Goal: Connect with others: Connect with others

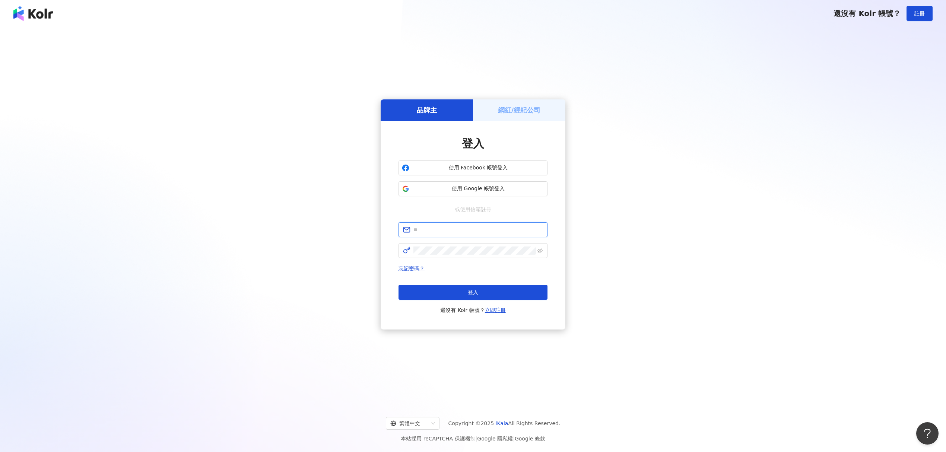
type input "**********"
click at [485, 279] on div "忘記密碼？ 登入 還沒有 Kolr 帳號？ 立即註冊" at bounding box center [472, 289] width 149 height 51
click at [483, 293] on button "登入" at bounding box center [472, 292] width 149 height 15
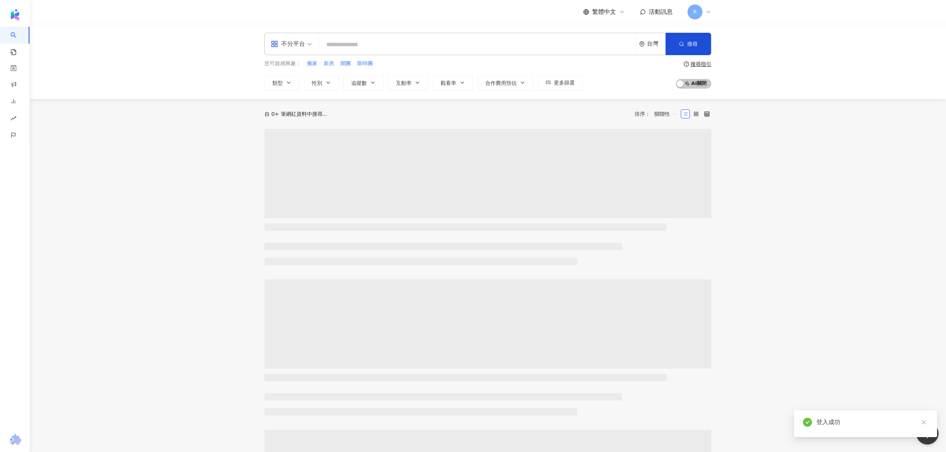
click at [658, 10] on span "活動訊息" at bounding box center [661, 11] width 24 height 7
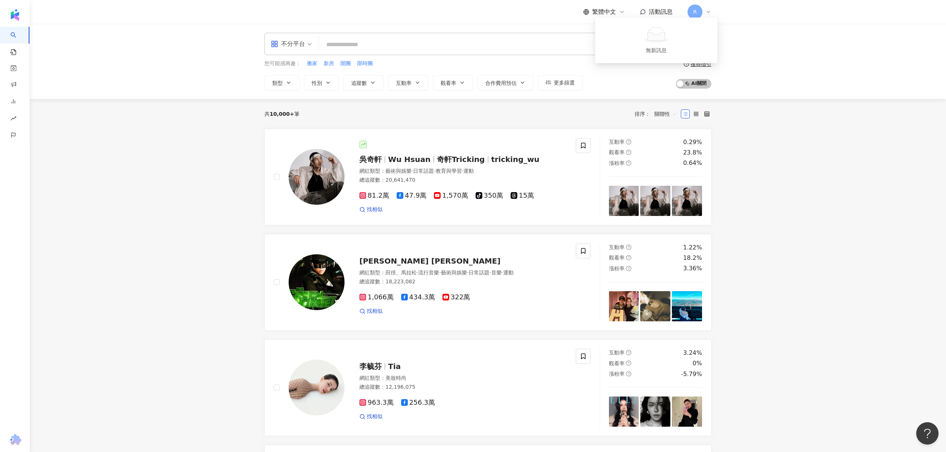
click at [653, 13] on span "活動訊息" at bounding box center [661, 11] width 24 height 7
click at [28, 90] on link "商案媒合" at bounding box center [24, 89] width 30 height 7
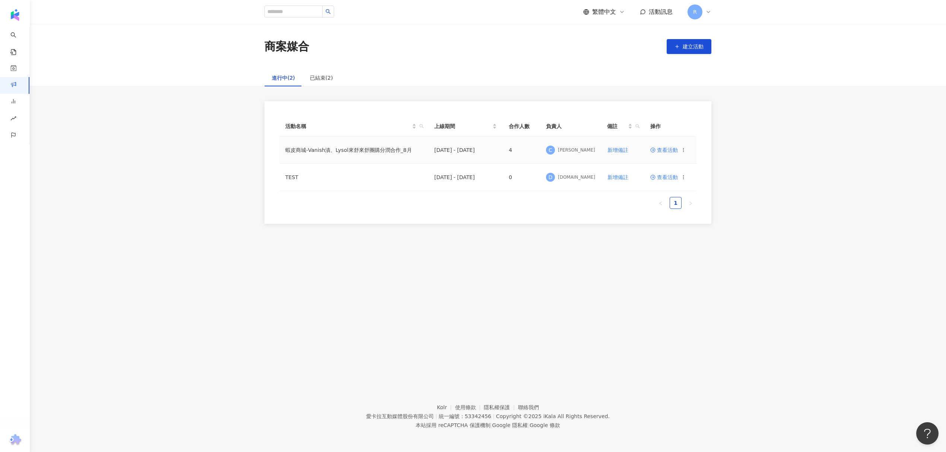
click at [352, 150] on td "蝦皮商城-Vanish漬、Lysol來舒來舒團購分潤合作_8月" at bounding box center [353, 150] width 149 height 27
click at [663, 149] on span "查看活動" at bounding box center [664, 149] width 28 height 5
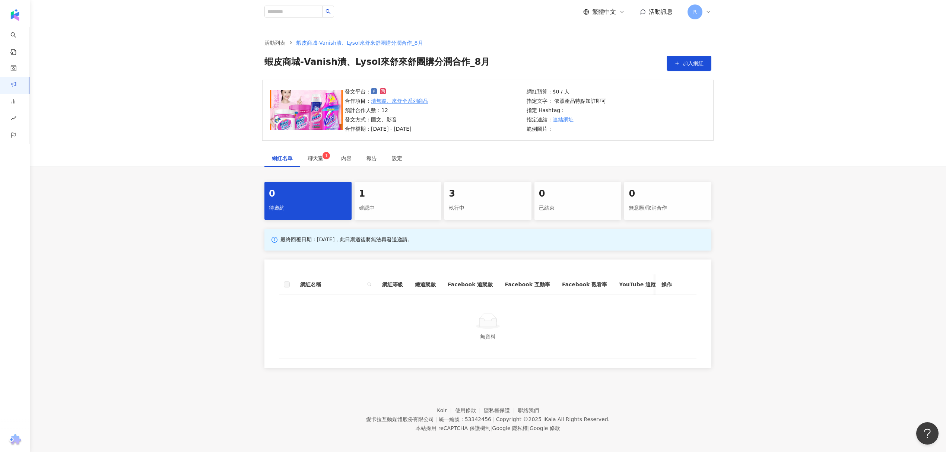
click at [404, 213] on div "確認中" at bounding box center [398, 208] width 78 height 13
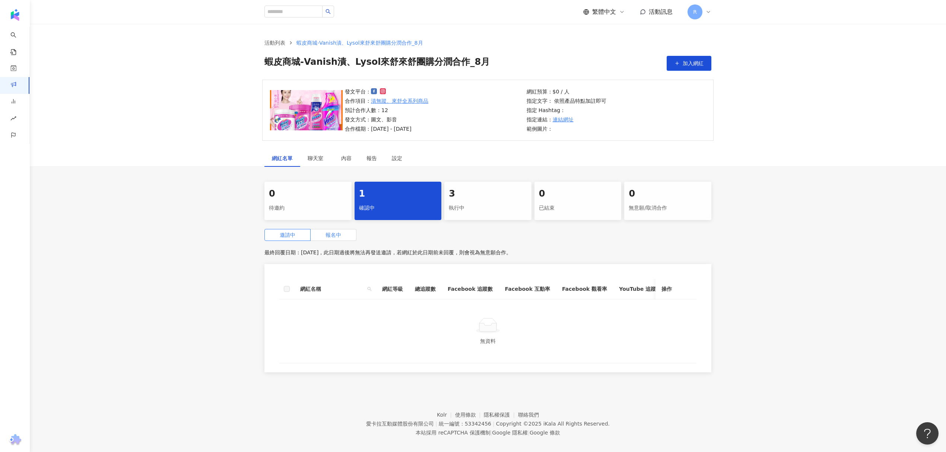
click at [325, 234] on label "報名中" at bounding box center [334, 235] width 46 height 12
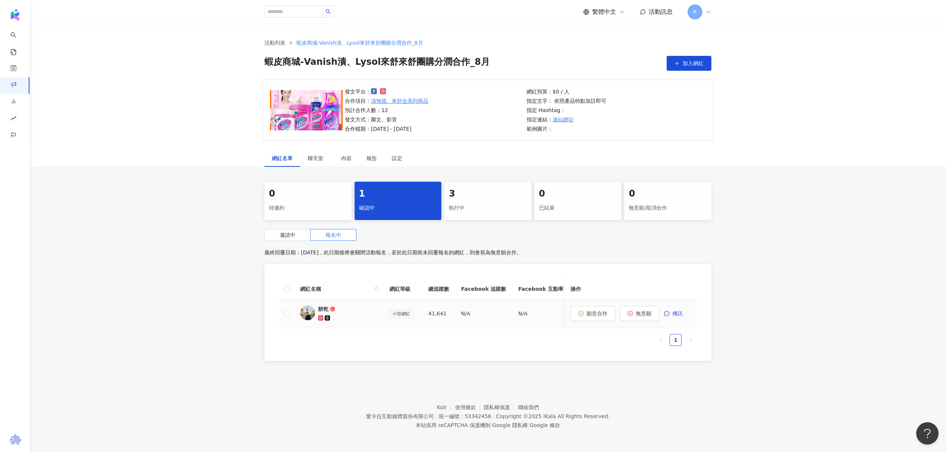
click at [319, 307] on div "餅乾" at bounding box center [323, 308] width 10 height 7
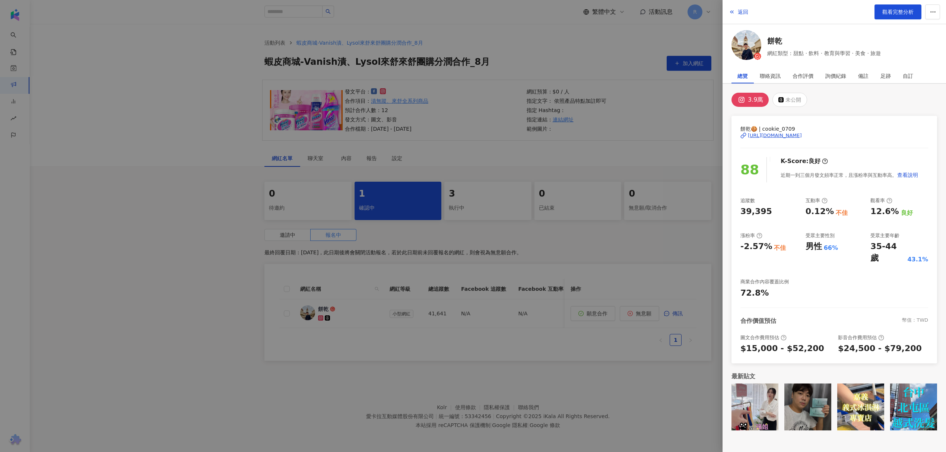
click at [802, 136] on div "[URL][DOMAIN_NAME]" at bounding box center [775, 135] width 54 height 7
click at [574, 188] on div at bounding box center [473, 226] width 946 height 452
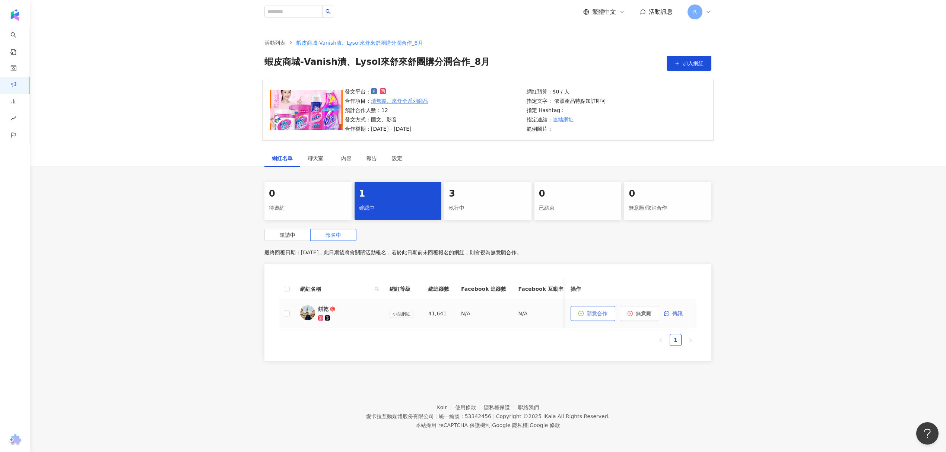
drag, startPoint x: 600, startPoint y: 315, endPoint x: 597, endPoint y: 315, distance: 3.7
click at [600, 315] on span "願意合作" at bounding box center [597, 314] width 21 height 6
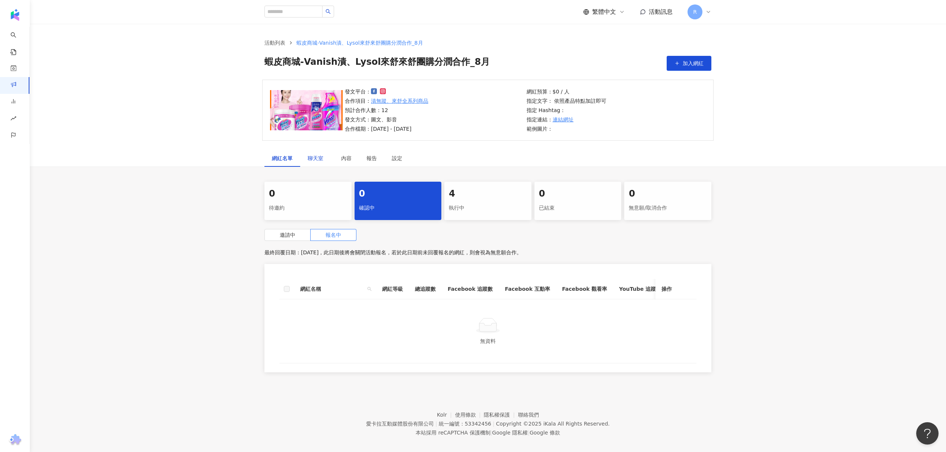
click at [308, 156] on span "聊天室" at bounding box center [317, 158] width 19 height 5
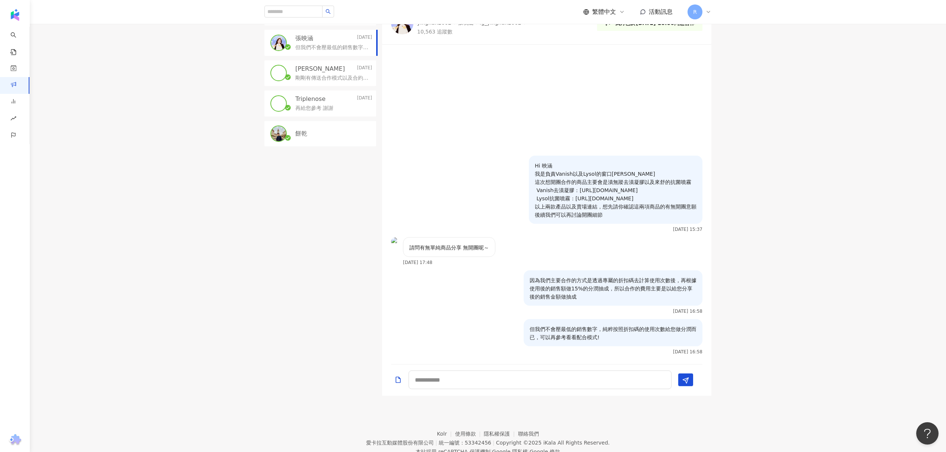
scroll to position [174, 0]
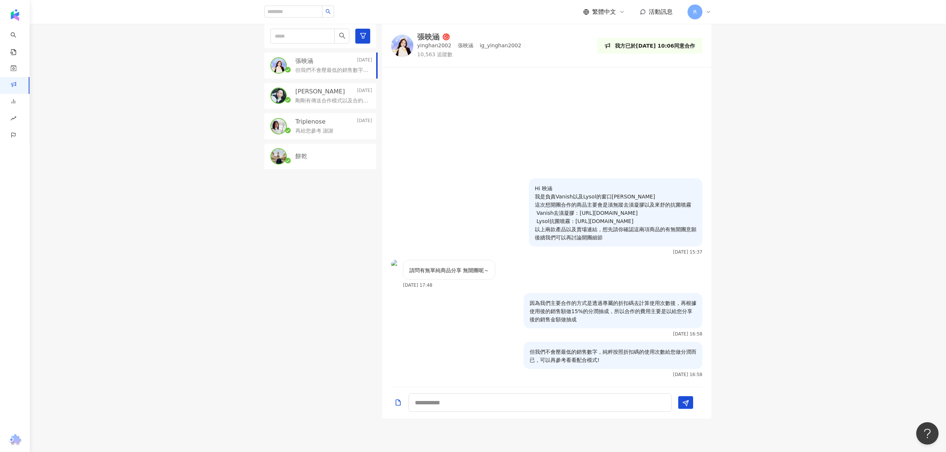
drag, startPoint x: 605, startPoint y: 237, endPoint x: 571, endPoint y: 215, distance: 40.8
click at [572, 215] on p "Hi 映涵 我是負責Vanish以及Lysol的窗口[PERSON_NAME] 這次想開團合作的商品主要會是漬無蹤去漬凝膠以及來舒的抗菌噴霧 Vanish去漬…" at bounding box center [616, 212] width 162 height 57
click at [496, 213] on div "Hi 映涵 我是負責Vanish以及Lysol的窗口[PERSON_NAME] 這次想開團合作的商品主要會是漬無蹤去漬凝膠以及來舒的抗菌噴霧 Vanish去漬…" at bounding box center [546, 219] width 329 height 82
click at [312, 89] on p "[PERSON_NAME]" at bounding box center [320, 92] width 50 height 8
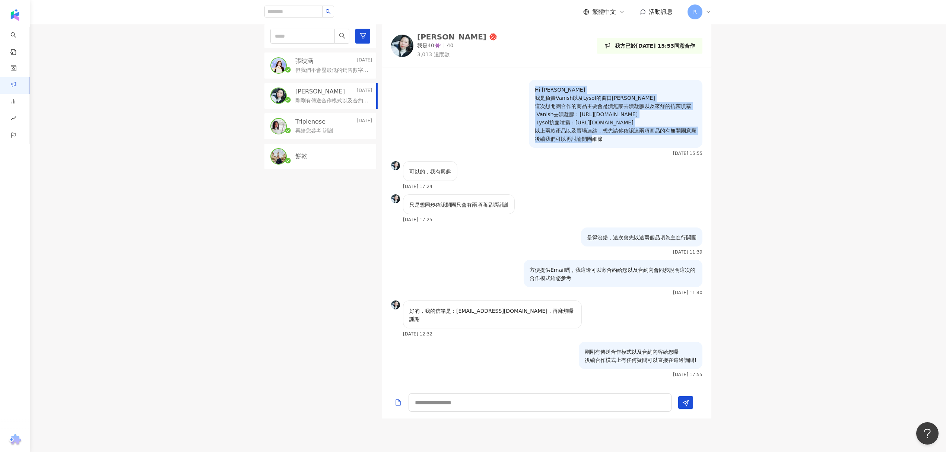
drag, startPoint x: 605, startPoint y: 148, endPoint x: 524, endPoint y: 100, distance: 93.7
click at [524, 100] on div "Hi Jocelyn 我是負責Vanish以及Lysol的窗口[PERSON_NAME] 這次想開團合作的商品主要會是漬無蹤去漬凝膠以及來舒的抗菌噴霧 Van…" at bounding box center [546, 121] width 329 height 82
copy p "Hi [PERSON_NAME] 我是負責Vanish以及Lysol的窗口[PERSON_NAME] 這次想開團合作的商品主要會是漬無蹤去漬凝膠以及來舒的抗菌…"
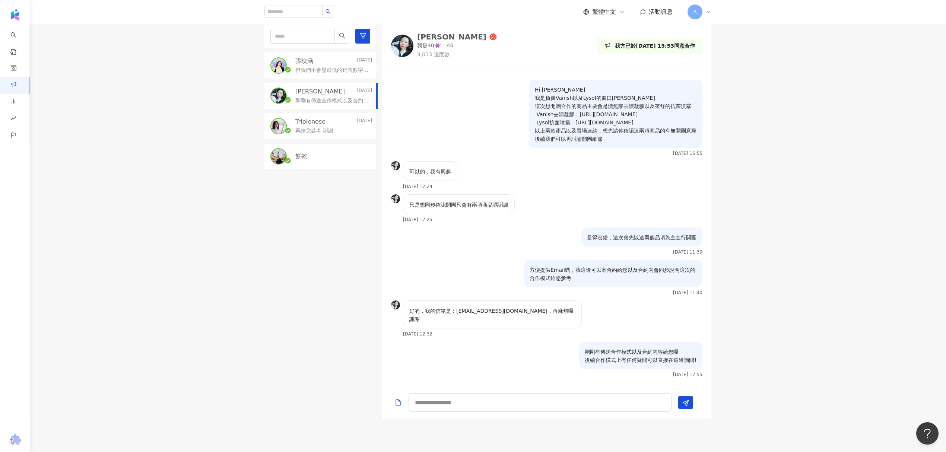
click at [311, 159] on div "餅乾" at bounding box center [333, 156] width 77 height 8
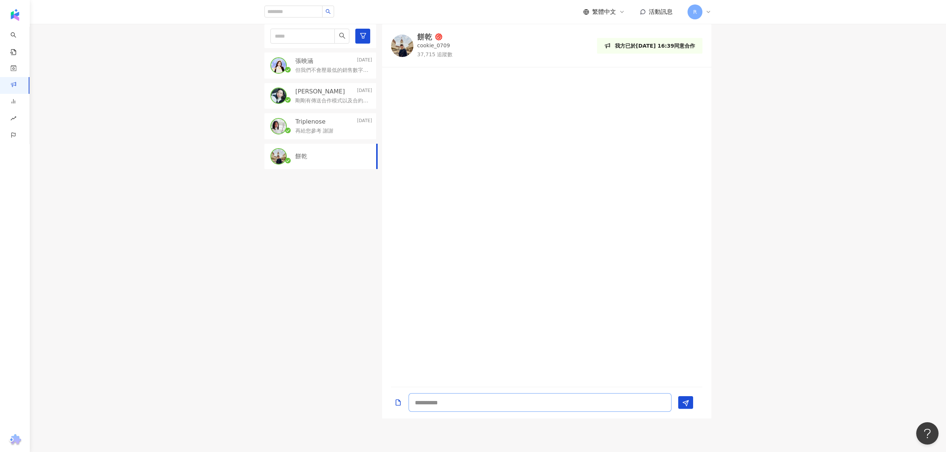
click at [455, 398] on textarea at bounding box center [540, 402] width 263 height 19
paste textarea "**********"
drag, startPoint x: 424, startPoint y: 362, endPoint x: 512, endPoint y: 363, distance: 88.6
click at [504, 362] on textarea "**********" at bounding box center [540, 382] width 263 height 59
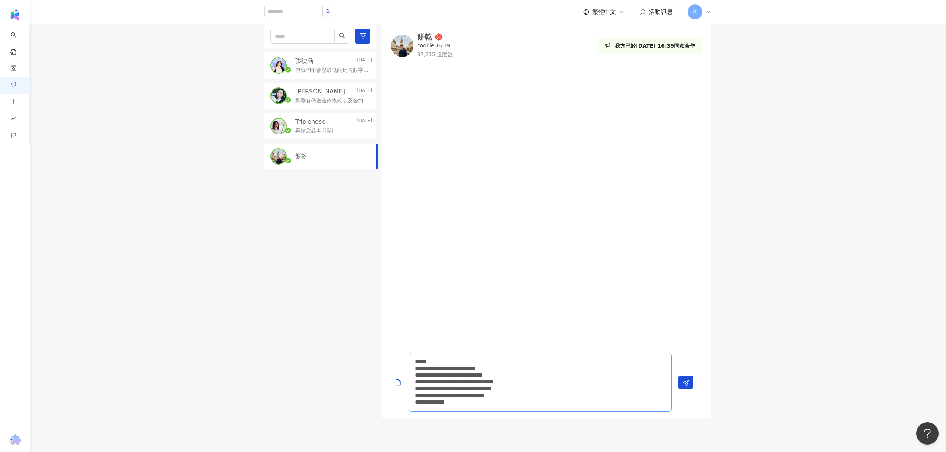
drag, startPoint x: 550, startPoint y: 393, endPoint x: 547, endPoint y: 369, distance: 24.1
click at [547, 370] on textarea "**********" at bounding box center [540, 382] width 263 height 59
click at [591, 386] on textarea "**********" at bounding box center [540, 382] width 263 height 59
type textarea "**********"
click at [686, 385] on icon "Send" at bounding box center [685, 383] width 7 height 7
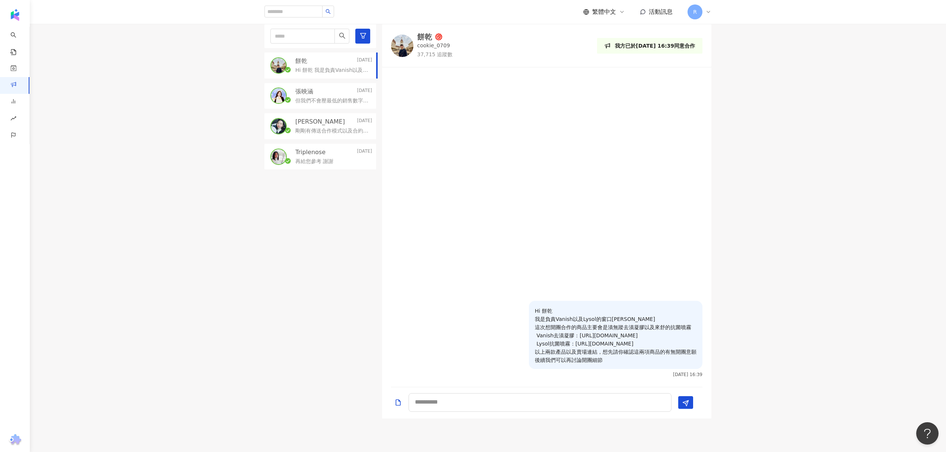
scroll to position [0, 0]
click at [508, 285] on div at bounding box center [546, 186] width 329 height 229
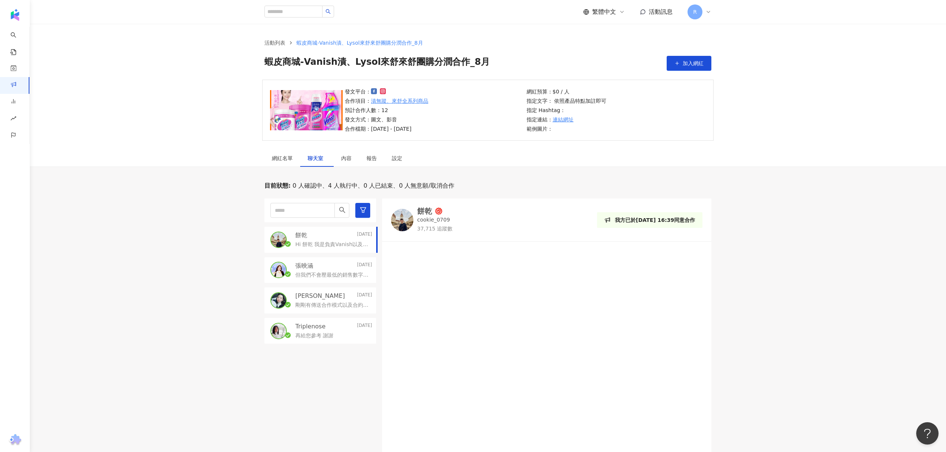
click at [170, 81] on div "發文平台： 合作項目： 漬無蹤、來舒全系列商品 預計合作人數：12 發文方式：圖文、影音 合作檔期：[DATE] - [DATE] 網紅預算：$0 / 人 指…" at bounding box center [488, 115] width 916 height 70
click at [19, 36] on link "AI 找網紅" at bounding box center [24, 39] width 31 height 7
